Goal: Task Accomplishment & Management: Manage account settings

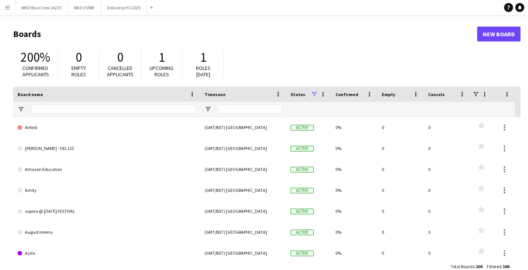
click at [5, 7] on app-icon "Menu" at bounding box center [7, 7] width 6 height 6
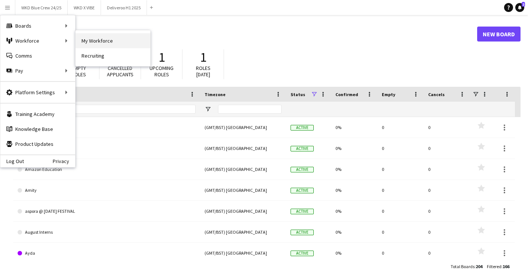
click at [105, 38] on link "My Workforce" at bounding box center [113, 40] width 75 height 15
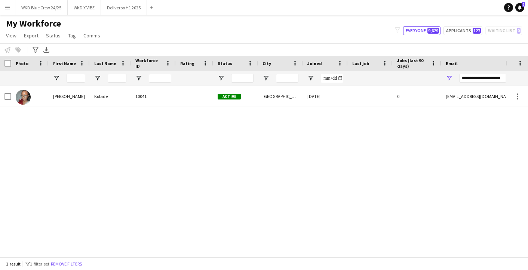
click at [5, 7] on app-icon "Menu" at bounding box center [7, 7] width 6 height 6
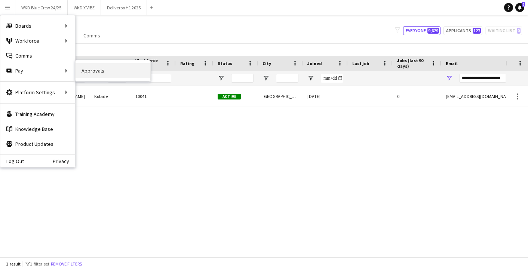
click at [104, 75] on link "Approvals" at bounding box center [113, 70] width 75 height 15
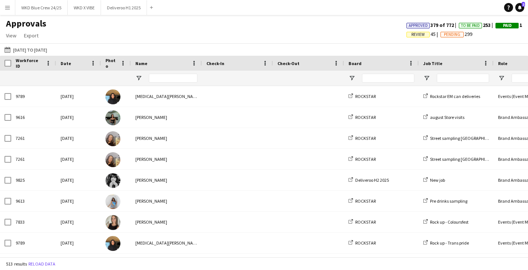
type input "****"
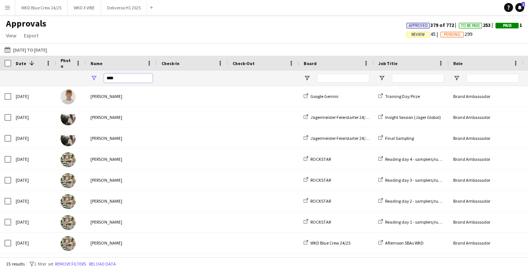
drag, startPoint x: 123, startPoint y: 77, endPoint x: 80, endPoint y: 71, distance: 43.0
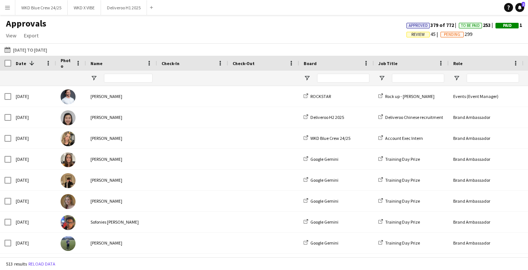
click at [25, 45] on div "[DATE] to [DATE] [DATE] to [DATE] [DATE] This Week This Month [DATE] Last Week …" at bounding box center [264, 49] width 528 height 12
click at [26, 46] on button "[DATE] to [DATE] [DATE] to [DATE]" at bounding box center [26, 49] width 46 height 9
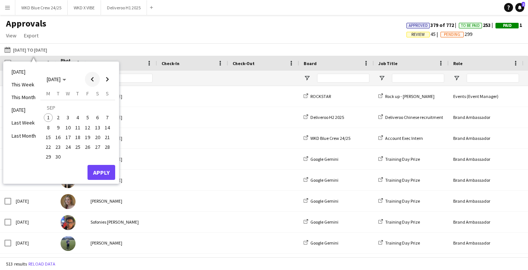
click at [92, 77] on span "Previous month" at bounding box center [92, 79] width 15 height 15
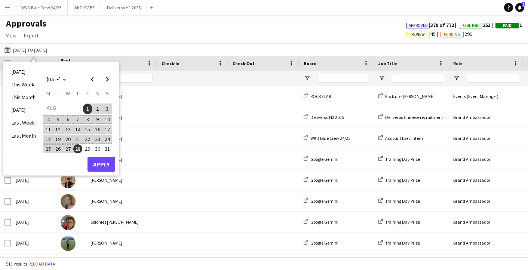
click at [89, 106] on span "1" at bounding box center [87, 109] width 9 height 10
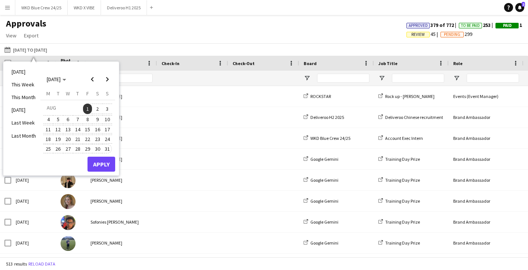
click at [109, 147] on span "31" at bounding box center [107, 148] width 9 height 9
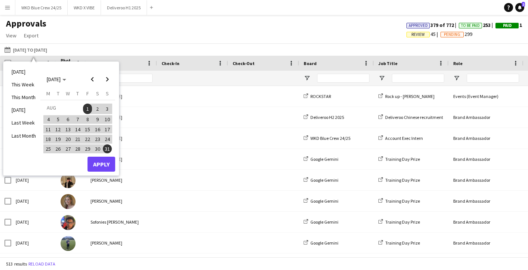
click at [109, 173] on div "[DATE] This Week This Month [DATE] Last Week Last Month [DATE] [DATE] [DATE] M …" at bounding box center [61, 119] width 116 height 114
click at [86, 106] on span "1" at bounding box center [87, 109] width 9 height 10
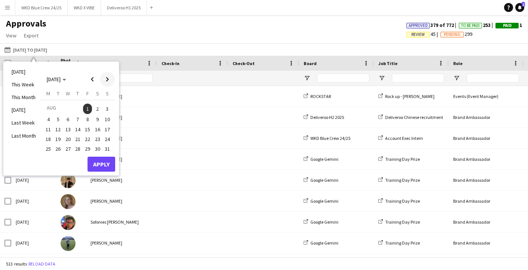
click at [110, 83] on span "Next month" at bounding box center [107, 79] width 15 height 15
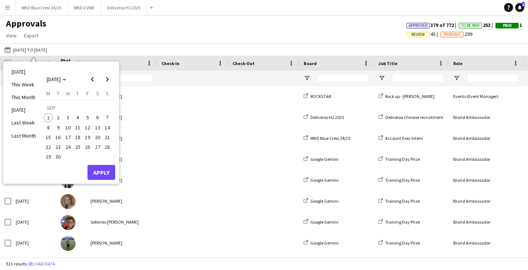
click at [50, 121] on span "1" at bounding box center [48, 117] width 9 height 9
click at [100, 171] on button "Apply" at bounding box center [102, 172] width 28 height 15
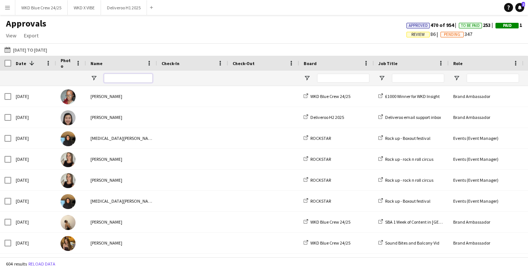
click at [127, 78] on input "Name Filter Input" at bounding box center [128, 78] width 49 height 9
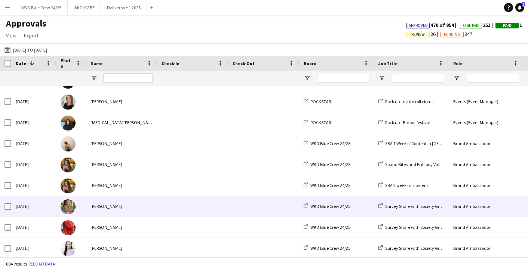
scroll to position [85, 0]
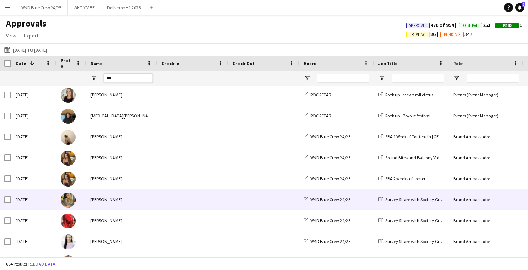
type input "****"
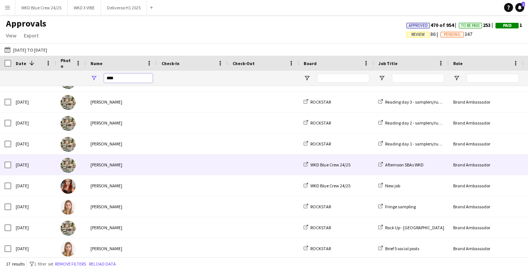
scroll to position [120, 0]
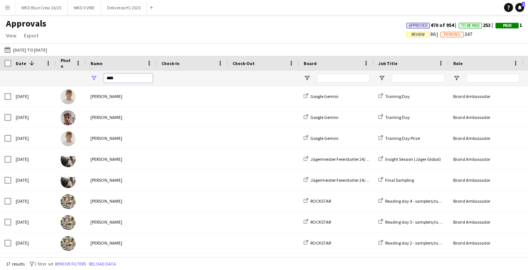
drag, startPoint x: 128, startPoint y: 80, endPoint x: 96, endPoint y: 80, distance: 32.6
click at [96, 80] on div "****" at bounding box center [121, 78] width 71 height 15
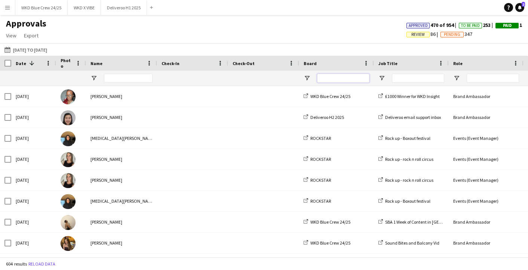
click at [360, 77] on input "Board Filter Input" at bounding box center [343, 78] width 52 height 9
type input "***"
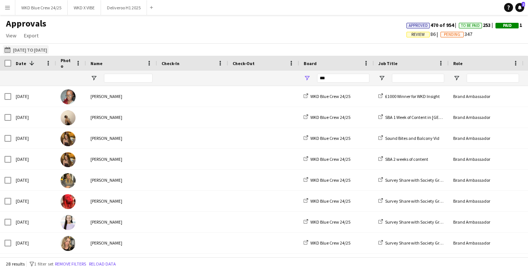
click at [48, 48] on button "[DATE] to [DATE] [DATE] to [DATE]" at bounding box center [26, 49] width 46 height 9
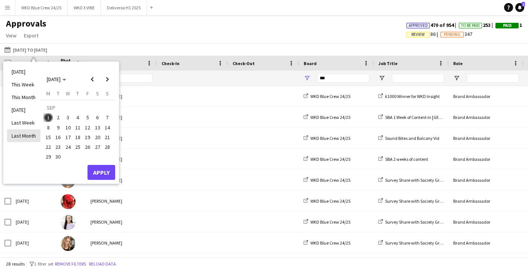
click at [23, 136] on li "Last Month" at bounding box center [23, 136] width 33 height 13
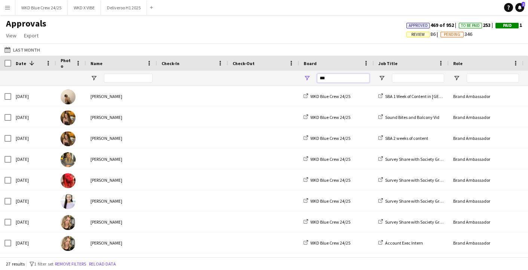
drag, startPoint x: 347, startPoint y: 76, endPoint x: 289, endPoint y: 69, distance: 58.7
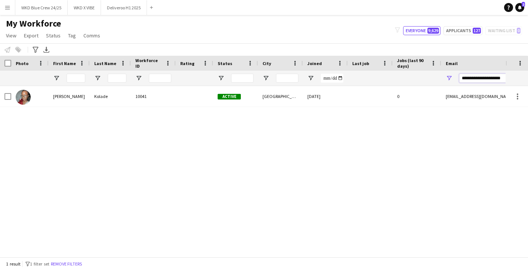
click at [480, 79] on input "**********" at bounding box center [523, 78] width 127 height 9
type input "**********"
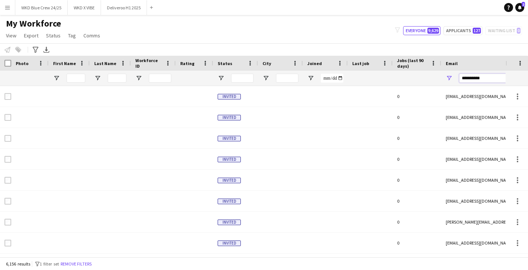
drag, startPoint x: 493, startPoint y: 79, endPoint x: 439, endPoint y: 79, distance: 53.5
click at [439, 79] on div at bounding box center [405, 78] width 811 height 15
click at [5, 9] on app-icon "Menu" at bounding box center [7, 7] width 6 height 6
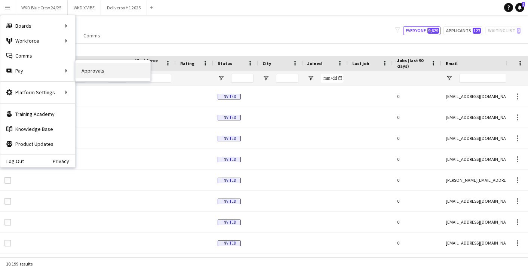
click at [130, 75] on link "Approvals" at bounding box center [113, 70] width 75 height 15
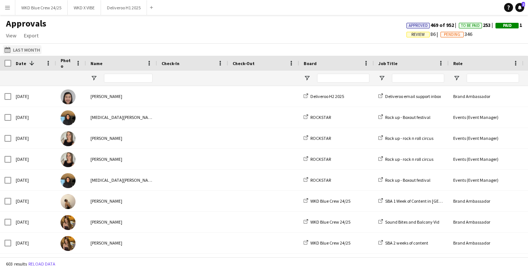
click at [21, 46] on button "Last Month Last Month" at bounding box center [22, 49] width 39 height 9
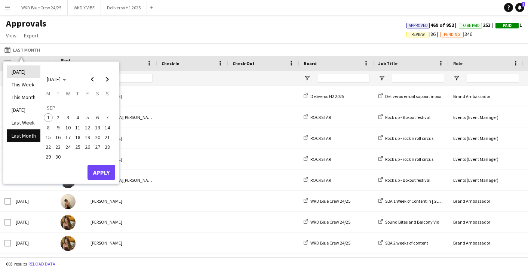
click at [21, 71] on li "[DATE]" at bounding box center [23, 71] width 33 height 13
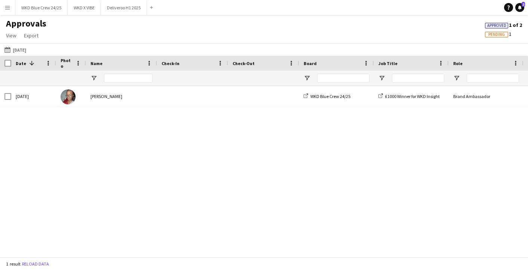
click at [14, 45] on div "Last Month [DATE] [DATE] This Week This Month [DATE] Last Week Last Month [DATE…" at bounding box center [264, 49] width 528 height 12
click at [15, 46] on button "Last Month [DATE]" at bounding box center [15, 49] width 25 height 9
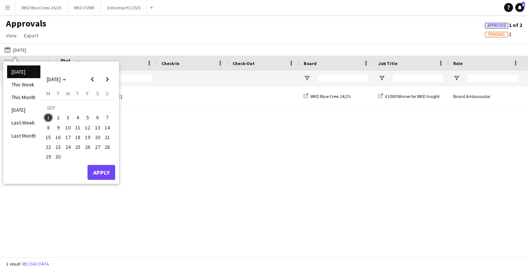
click at [27, 133] on li "Last Month" at bounding box center [23, 136] width 33 height 13
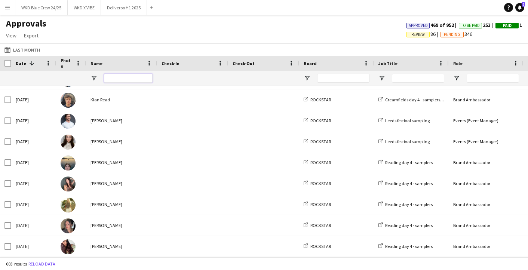
click at [147, 78] on input "Name Filter Input" at bounding box center [128, 78] width 49 height 9
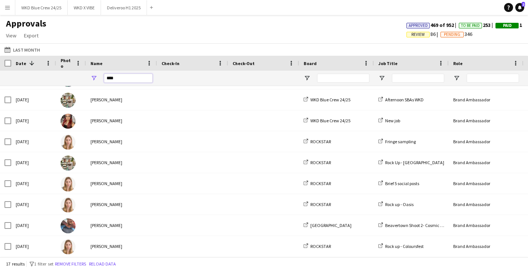
type input "****"
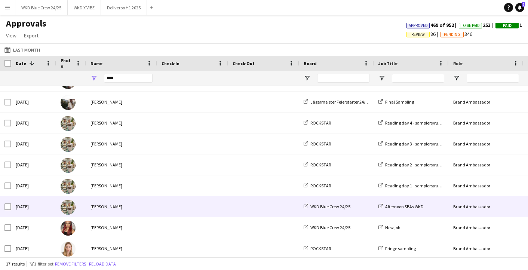
click at [179, 204] on span at bounding box center [193, 206] width 62 height 21
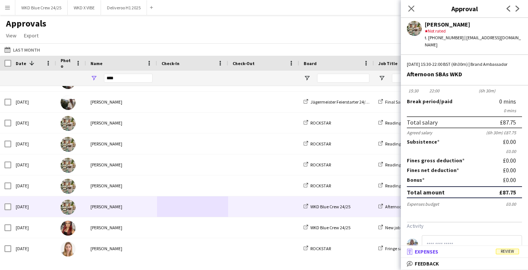
click at [503, 252] on span "Review" at bounding box center [507, 252] width 23 height 6
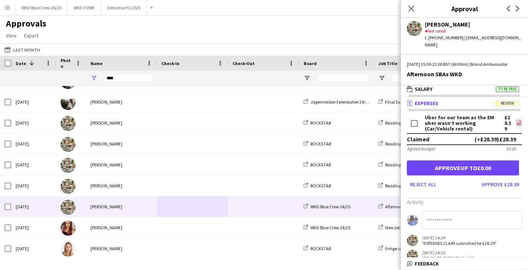
click at [521, 121] on icon "file-image" at bounding box center [520, 123] width 6 height 6
click at [488, 188] on button "Approve £28.39" at bounding box center [500, 185] width 43 height 12
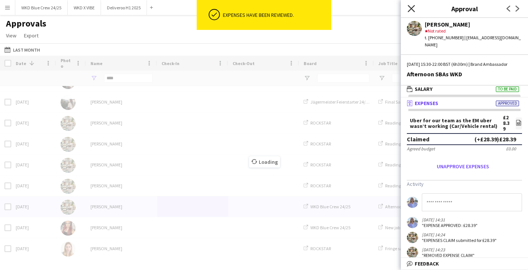
click at [411, 9] on icon at bounding box center [411, 8] width 7 height 7
